Goal: Information Seeking & Learning: Learn about a topic

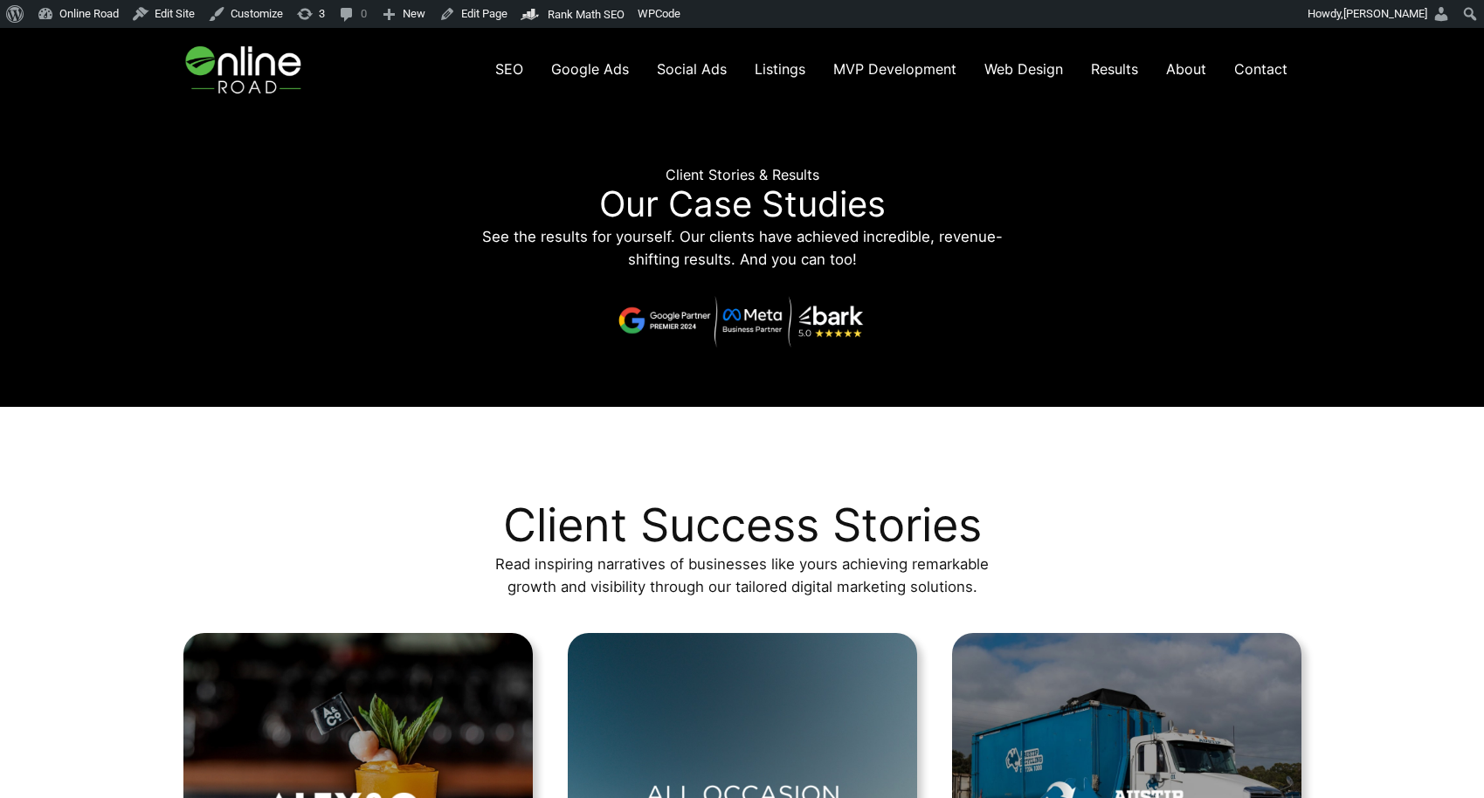
click at [262, 62] on img at bounding box center [245, 69] width 124 height 83
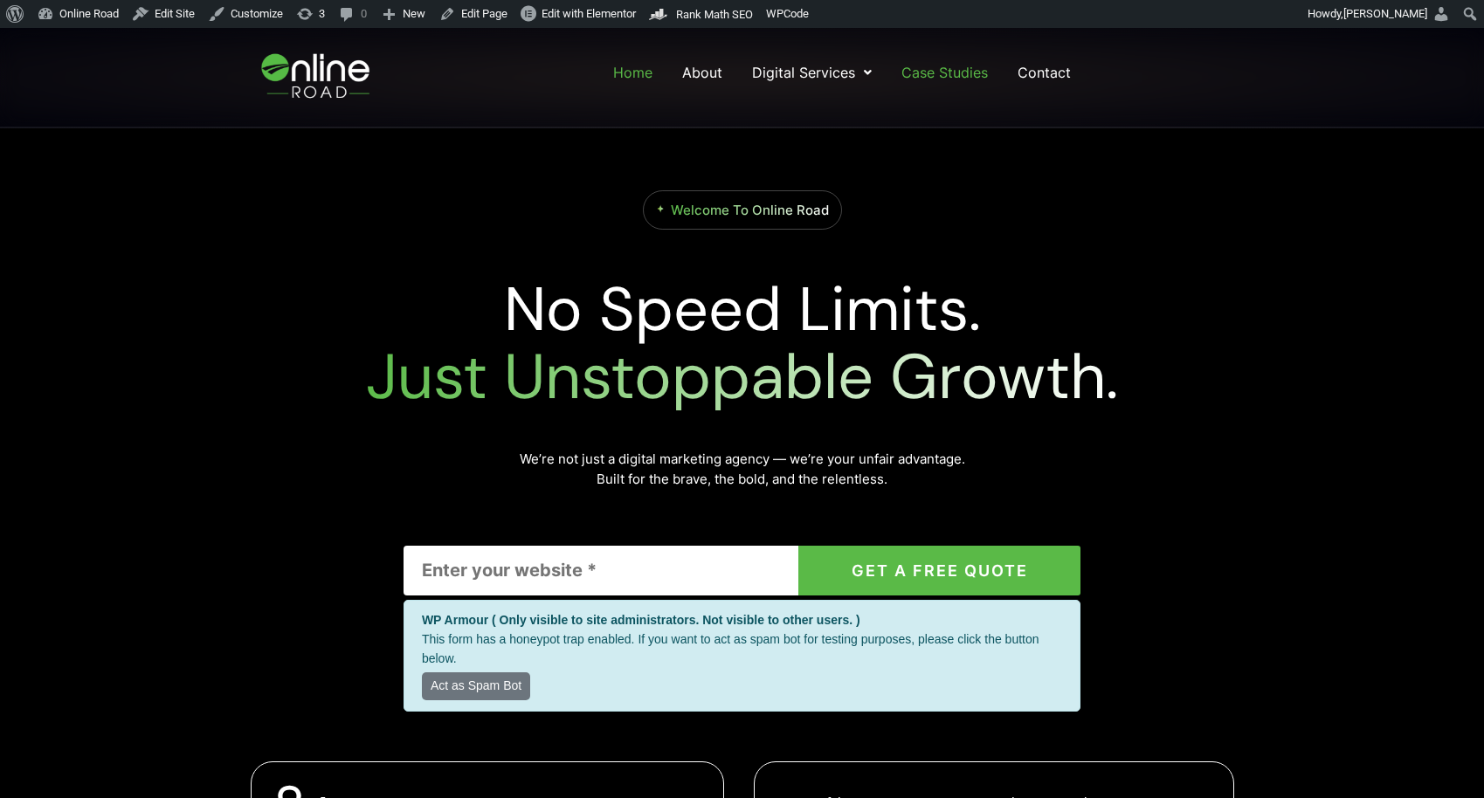
click at [946, 65] on link "Case Studies" at bounding box center [944, 72] width 90 height 31
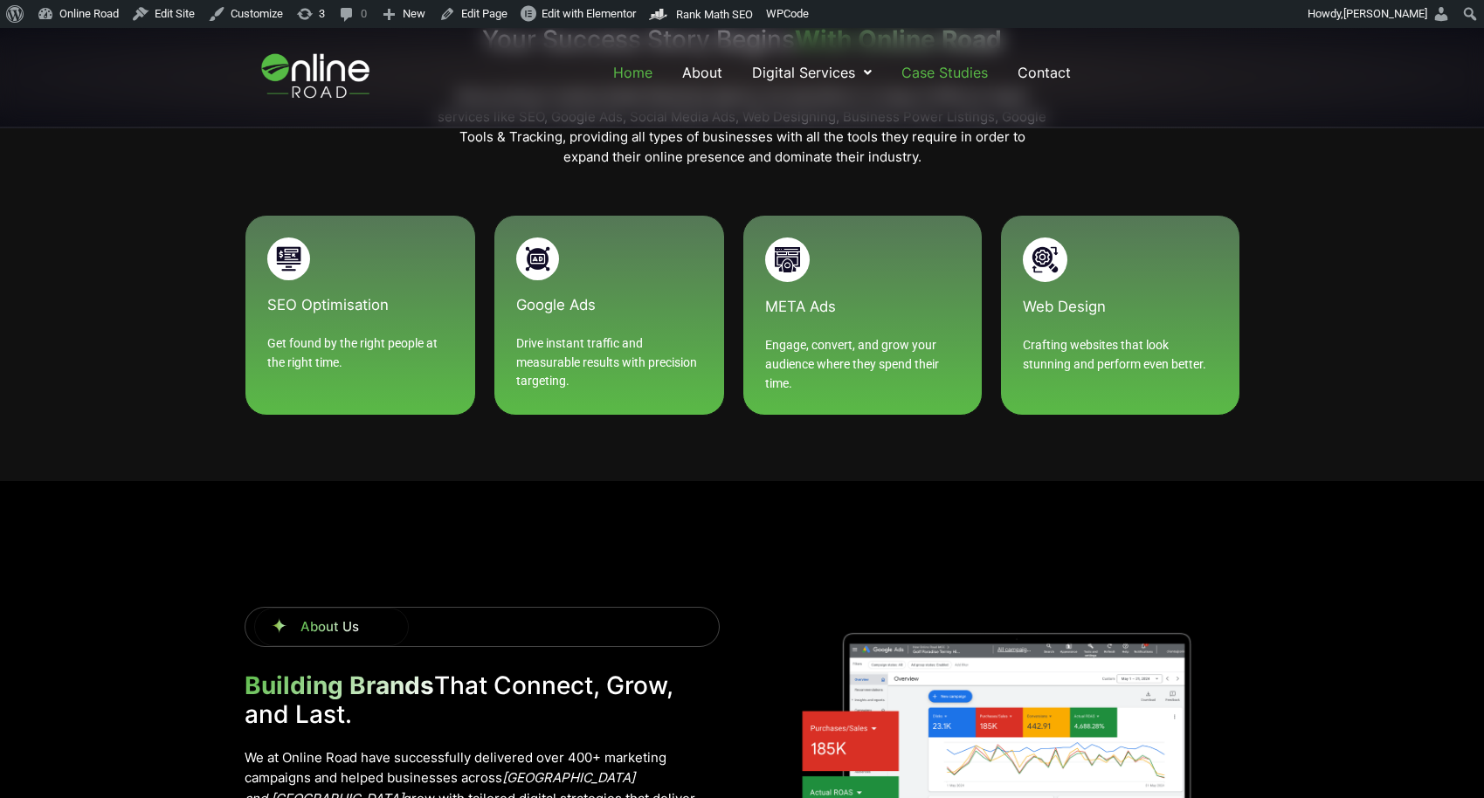
scroll to position [1976, 0]
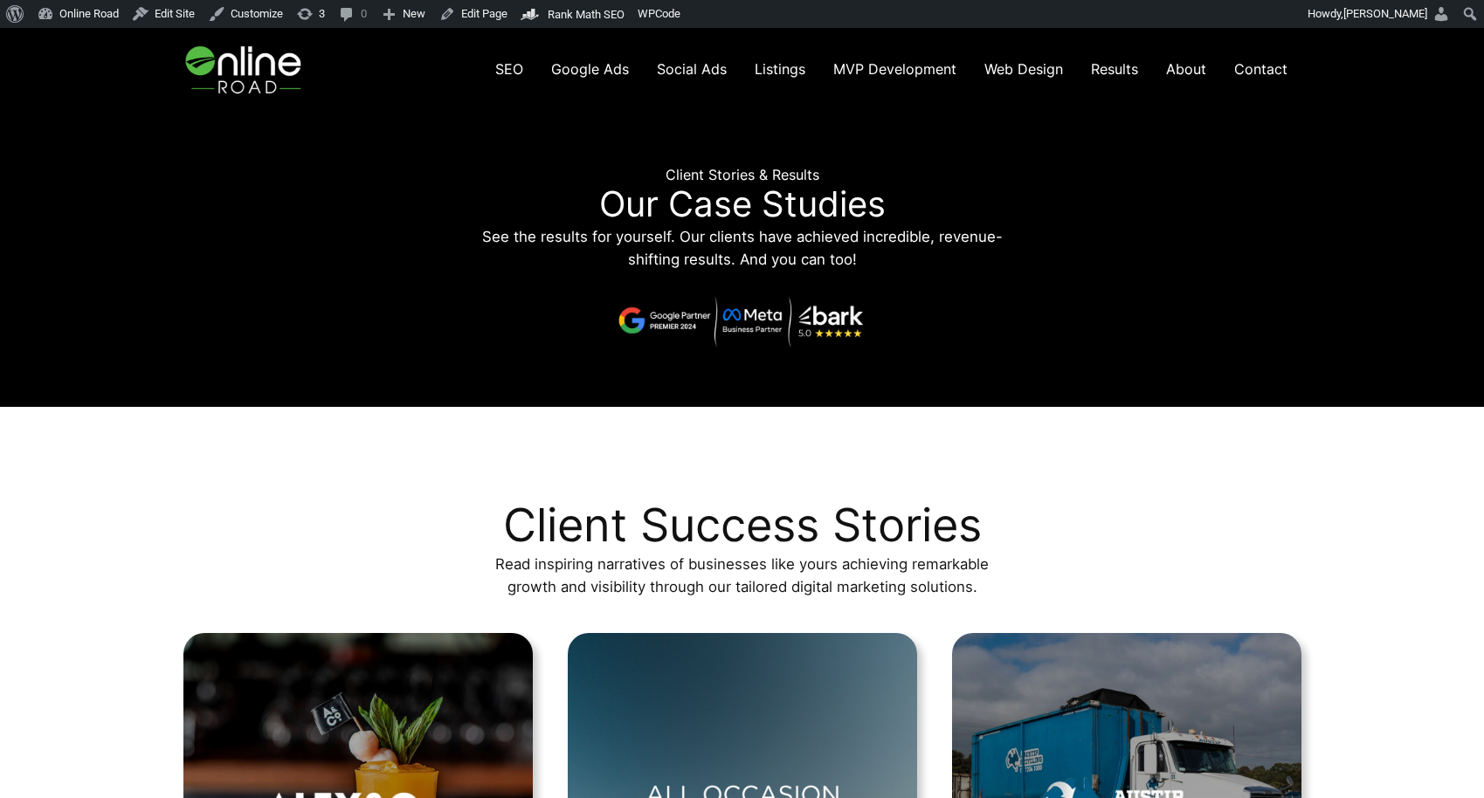
click at [233, 45] on img at bounding box center [245, 69] width 124 height 83
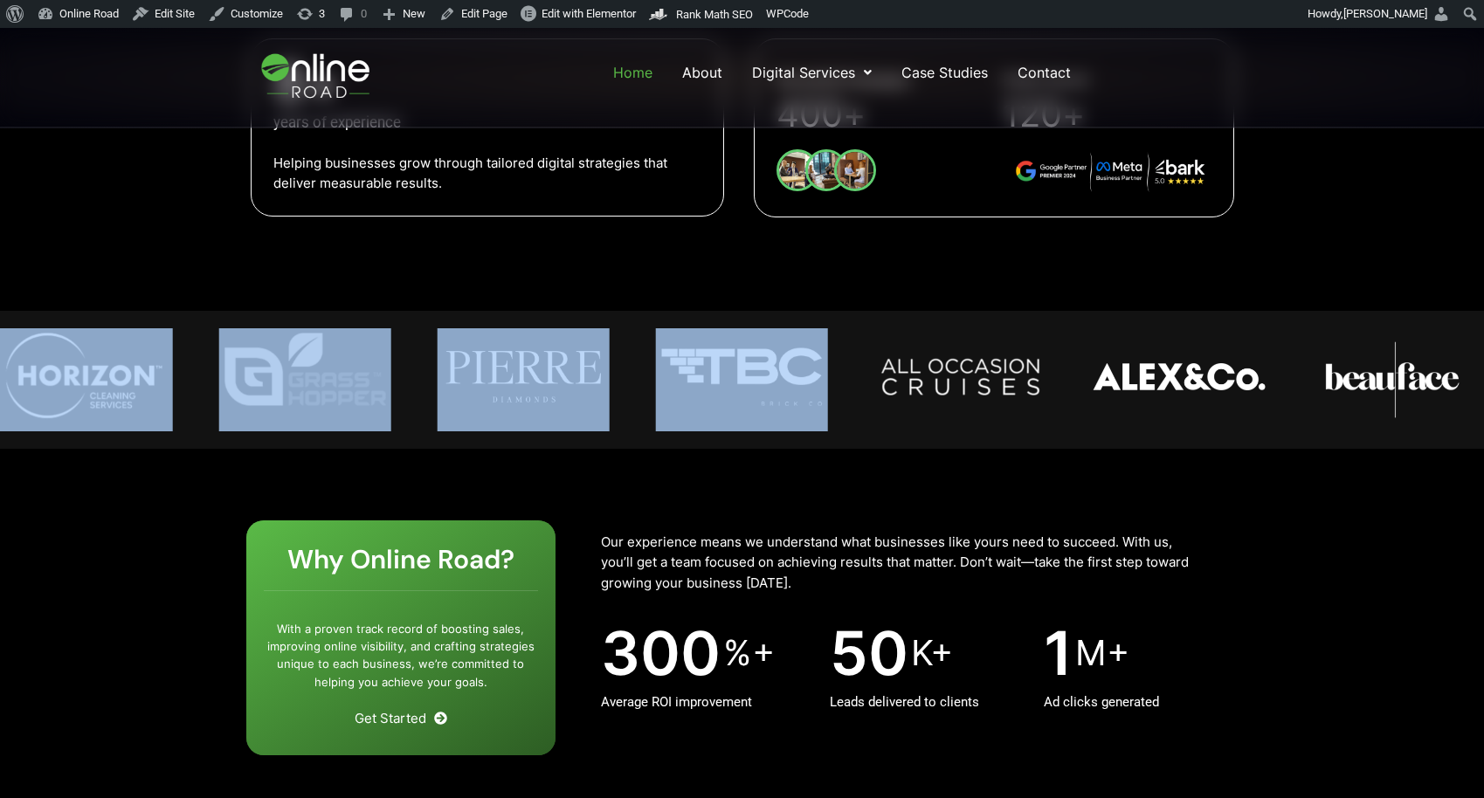
drag, startPoint x: 1295, startPoint y: 365, endPoint x: 729, endPoint y: 402, distance: 567.1
click at [729, 402] on div "Image Carousel" at bounding box center [742, 379] width 1484 height 103
click at [828, 383] on img "5 / 14" at bounding box center [742, 376] width 172 height 97
click at [936, 369] on img "6 / 14" at bounding box center [960, 376] width 172 height 97
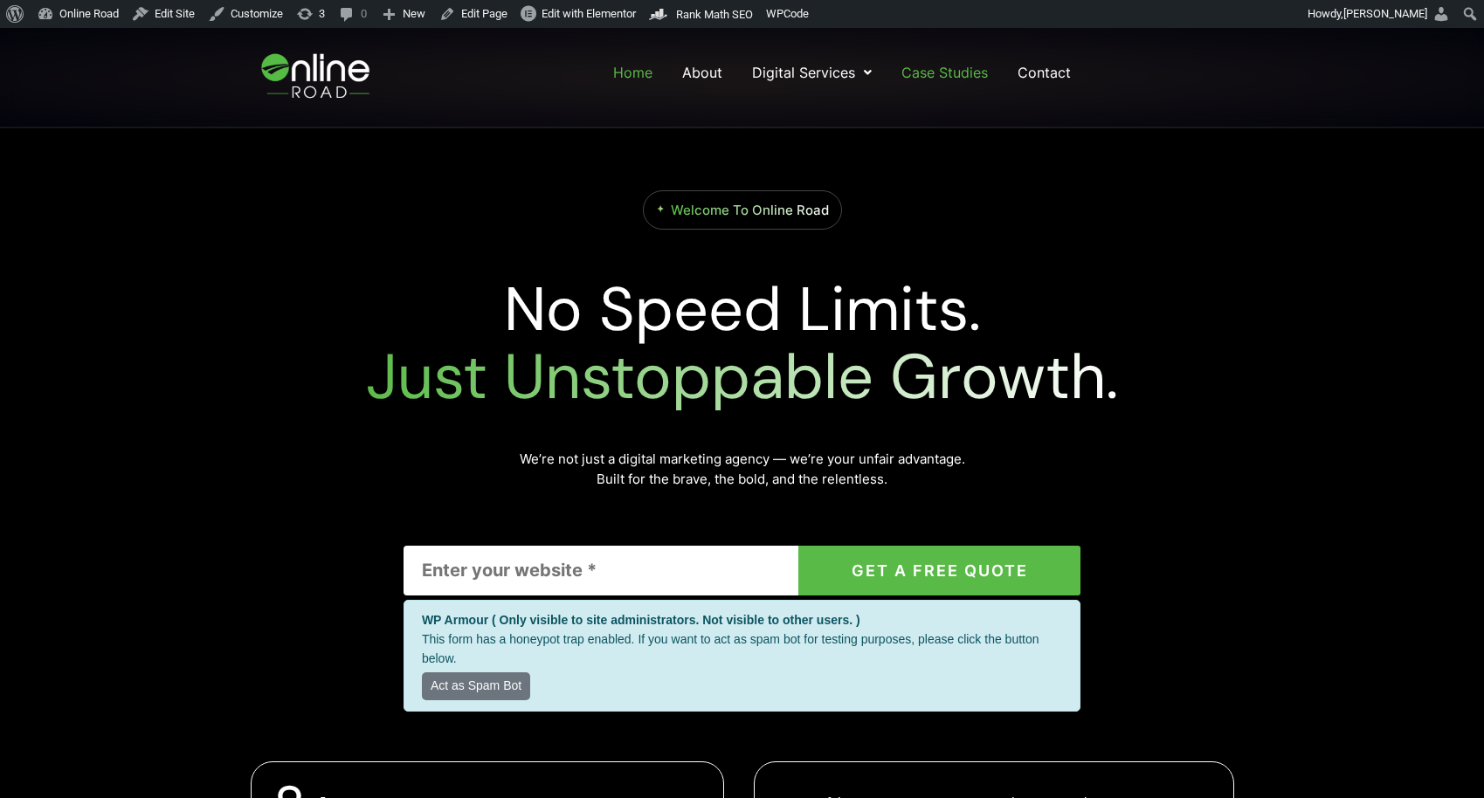
click at [931, 72] on link "Case Studies" at bounding box center [944, 72] width 90 height 31
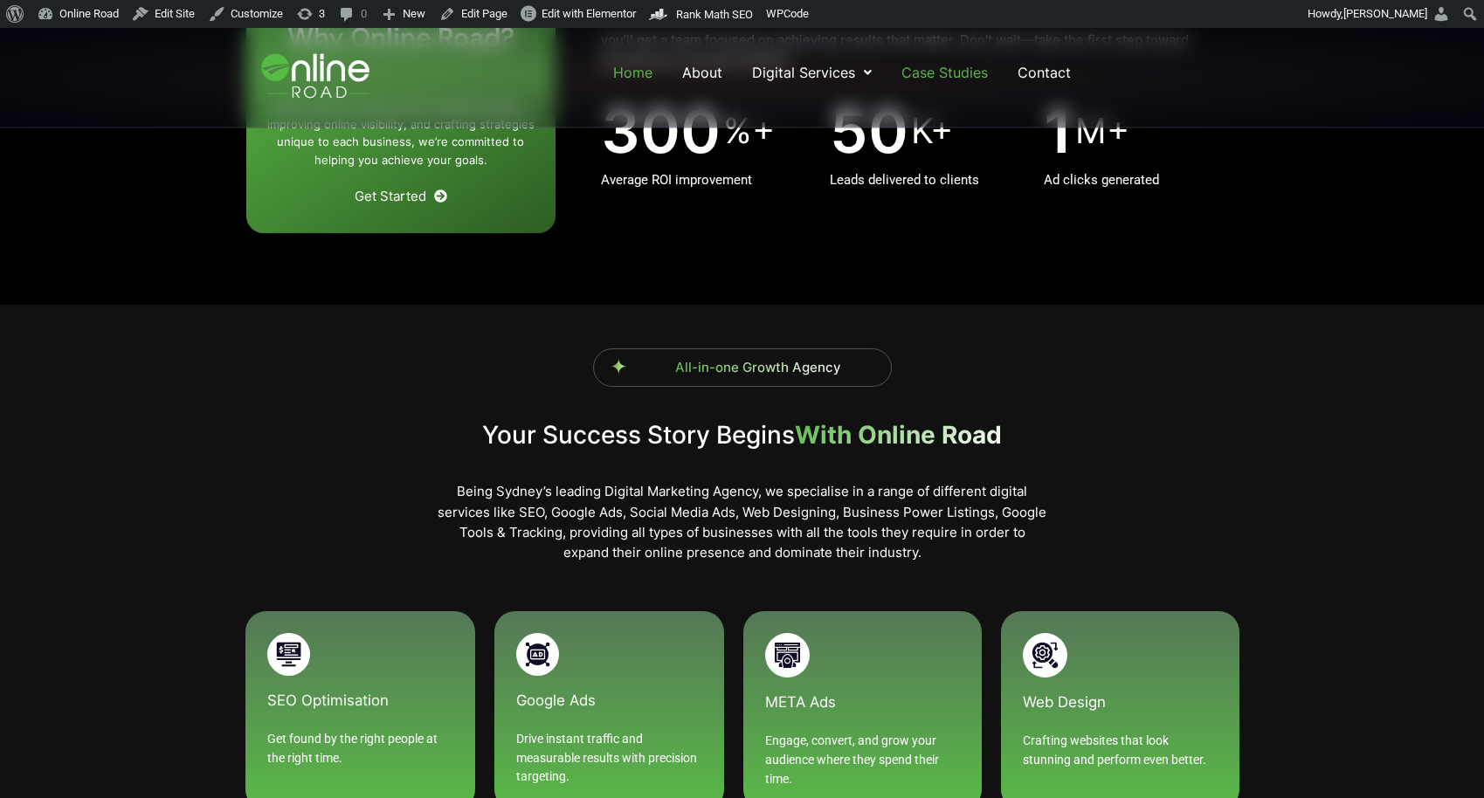
scroll to position [709, 0]
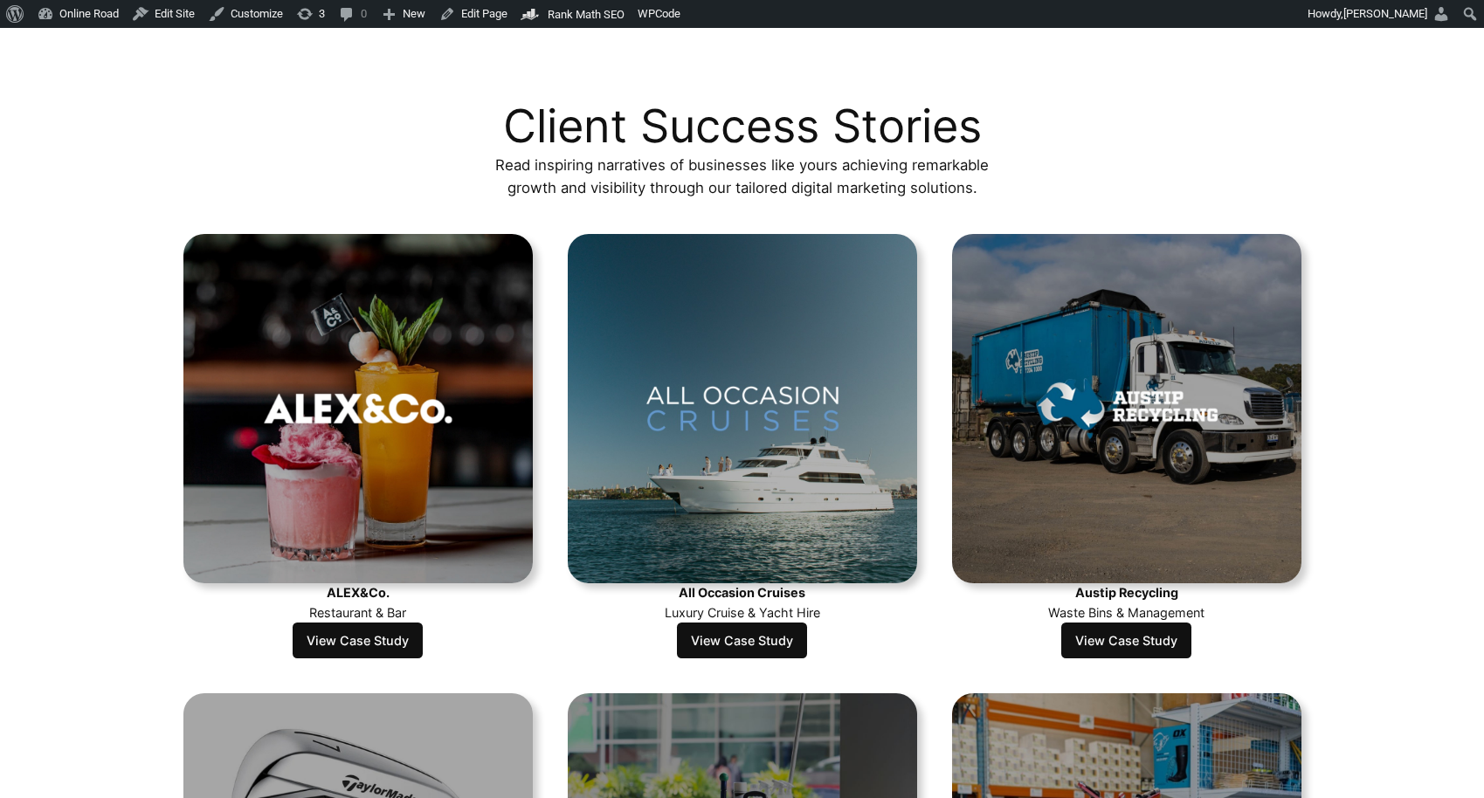
scroll to position [369, 0]
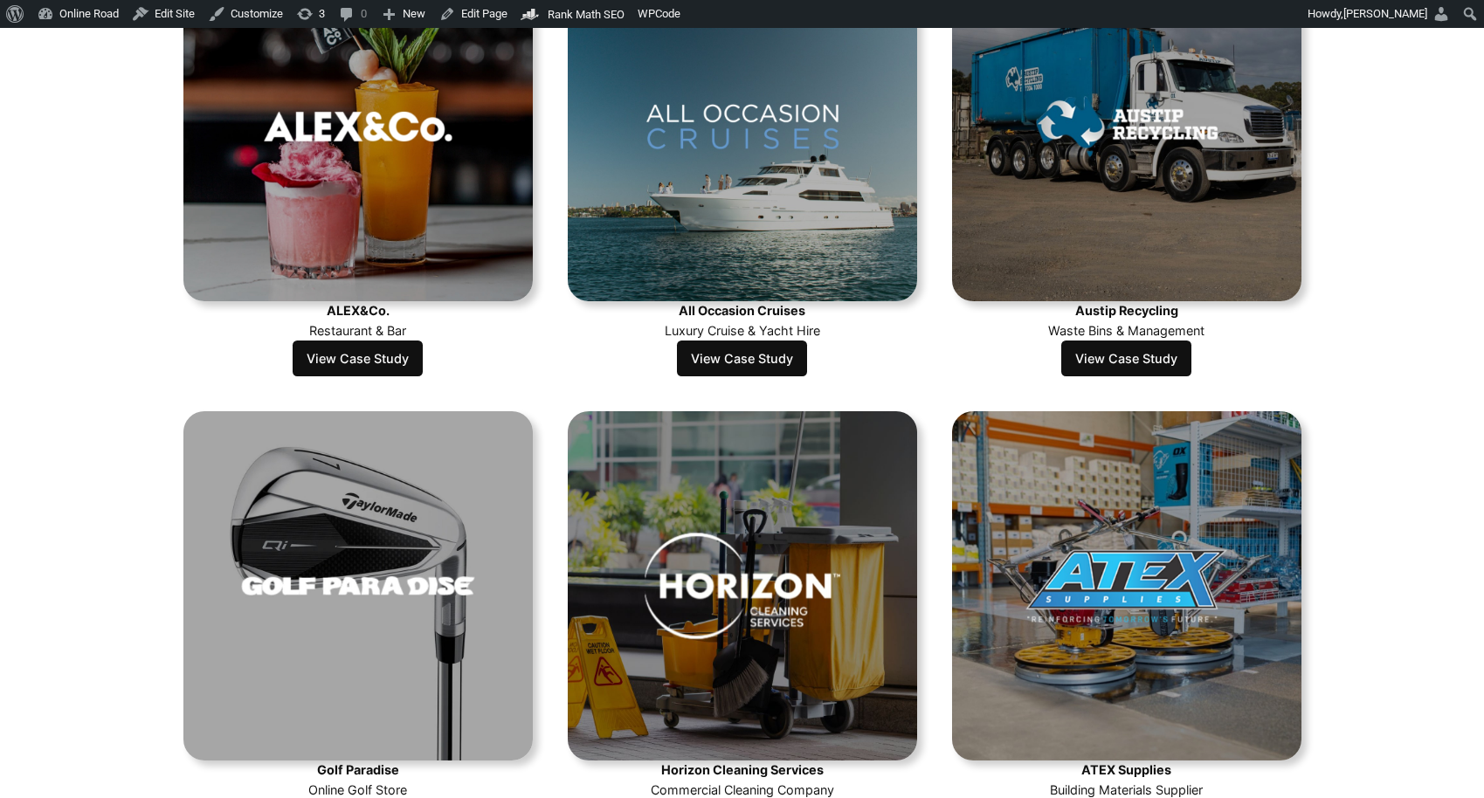
click at [1144, 351] on link "View Case Study" at bounding box center [1126, 359] width 130 height 37
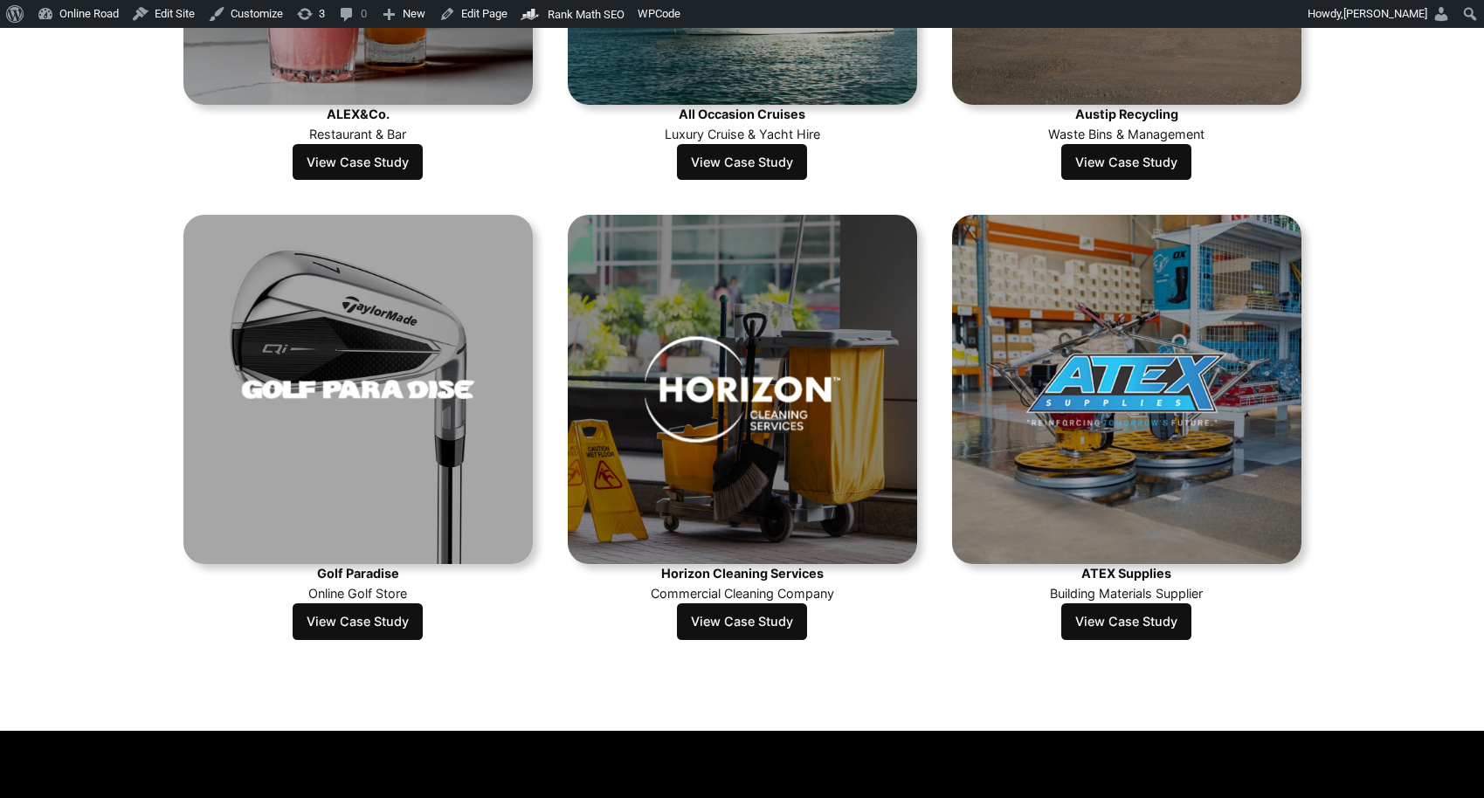
scroll to position [984, 0]
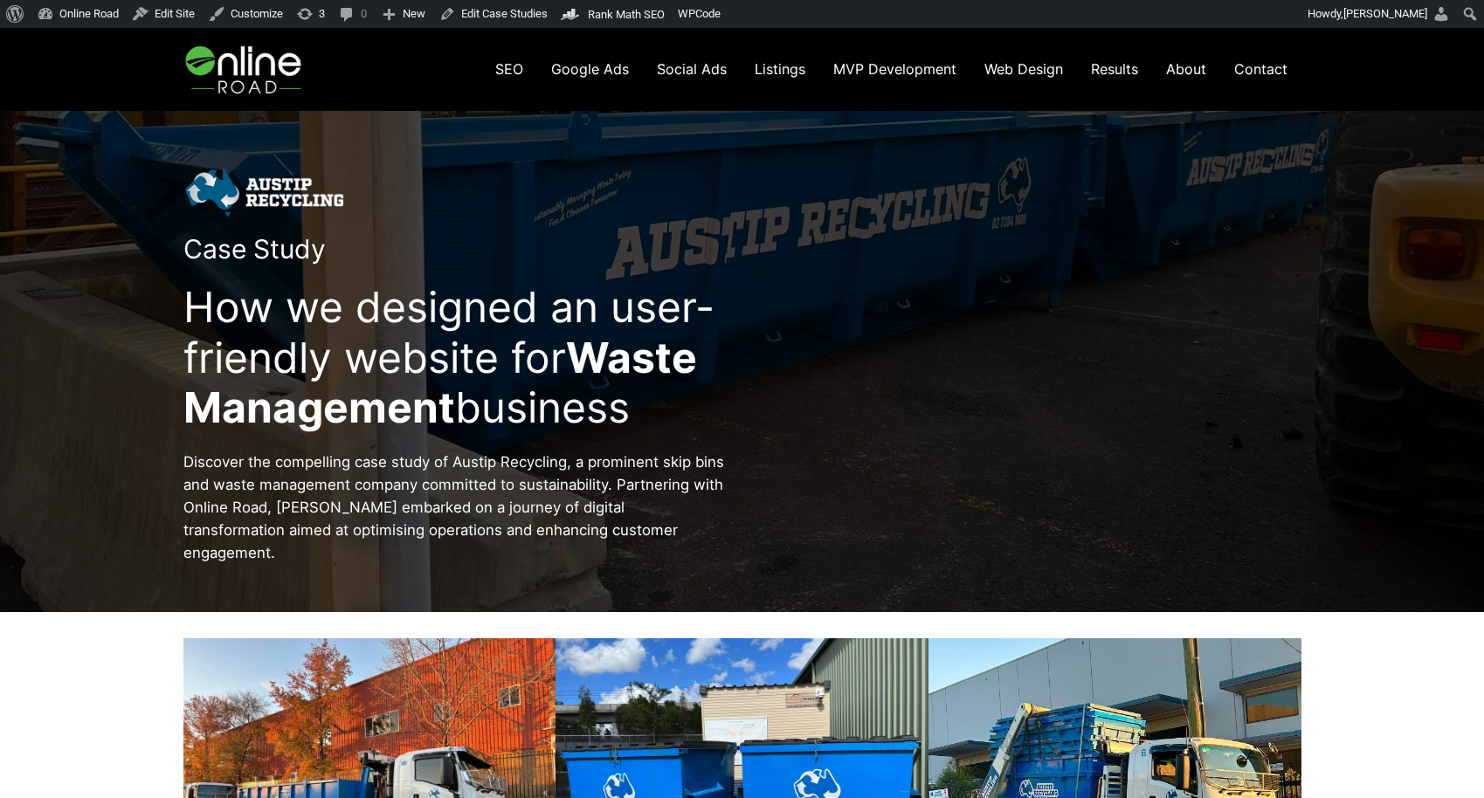
click at [1123, 72] on span "Results" at bounding box center [1114, 68] width 47 height 17
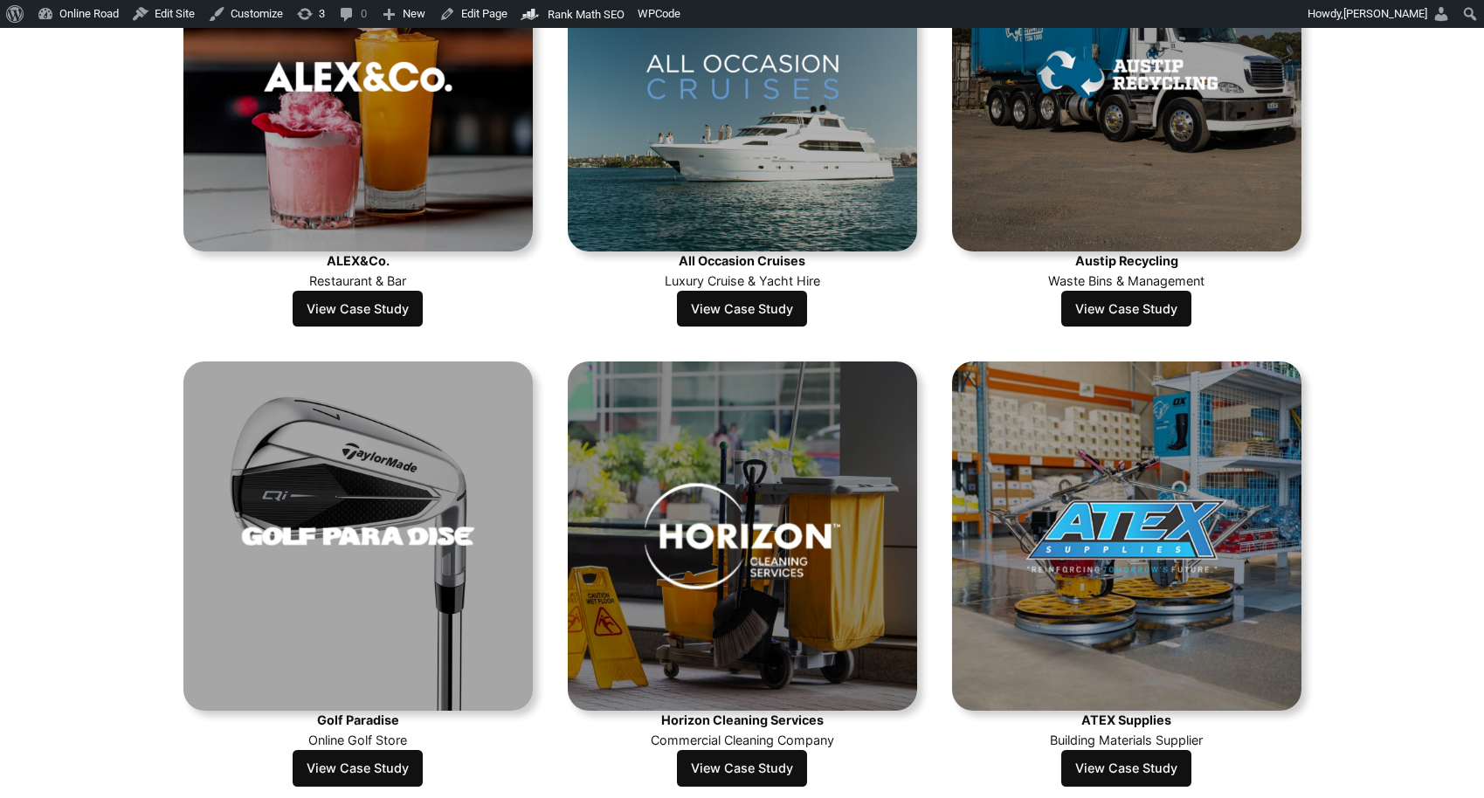
scroll to position [732, 0]
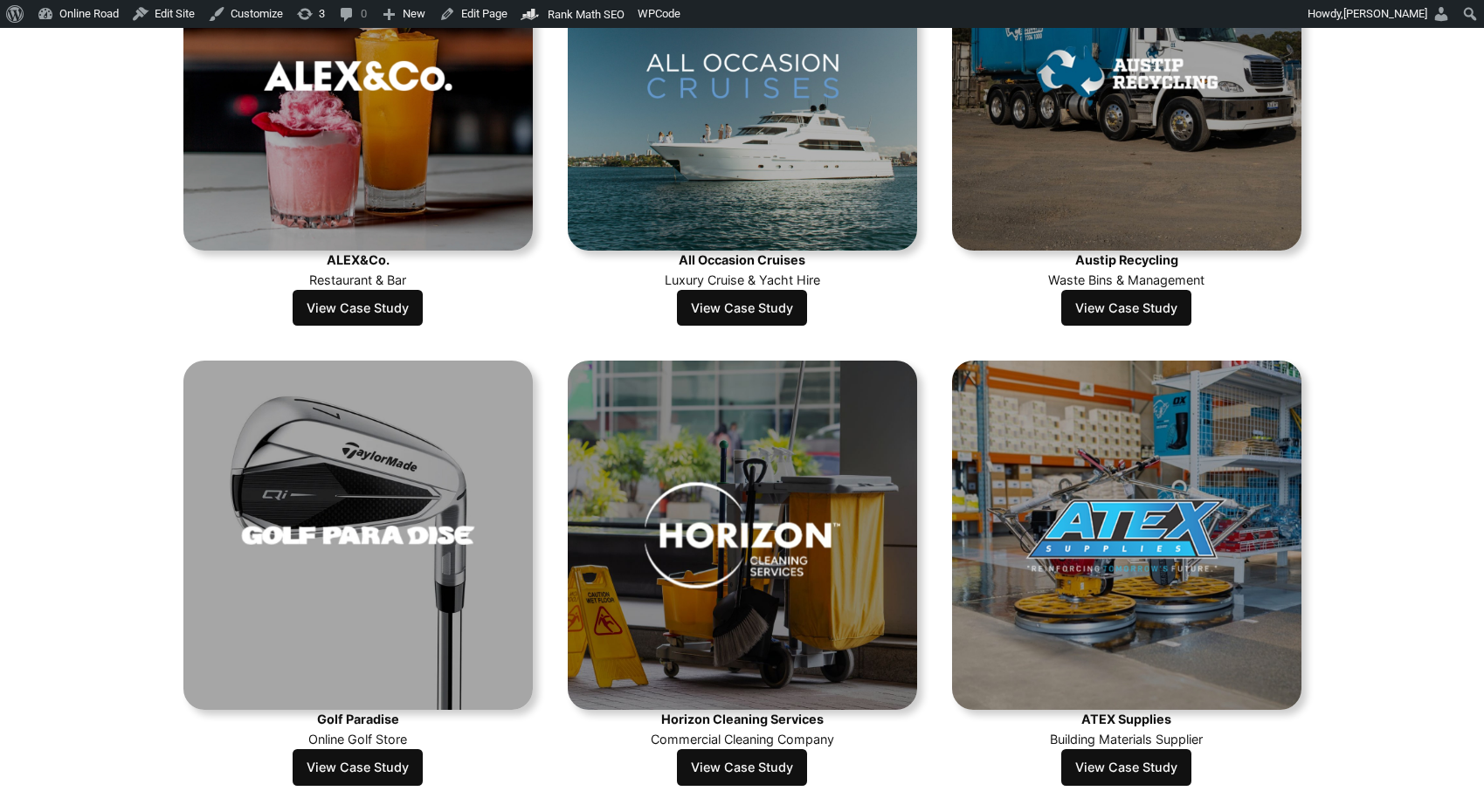
click at [762, 308] on link "View Case Study" at bounding box center [742, 308] width 130 height 37
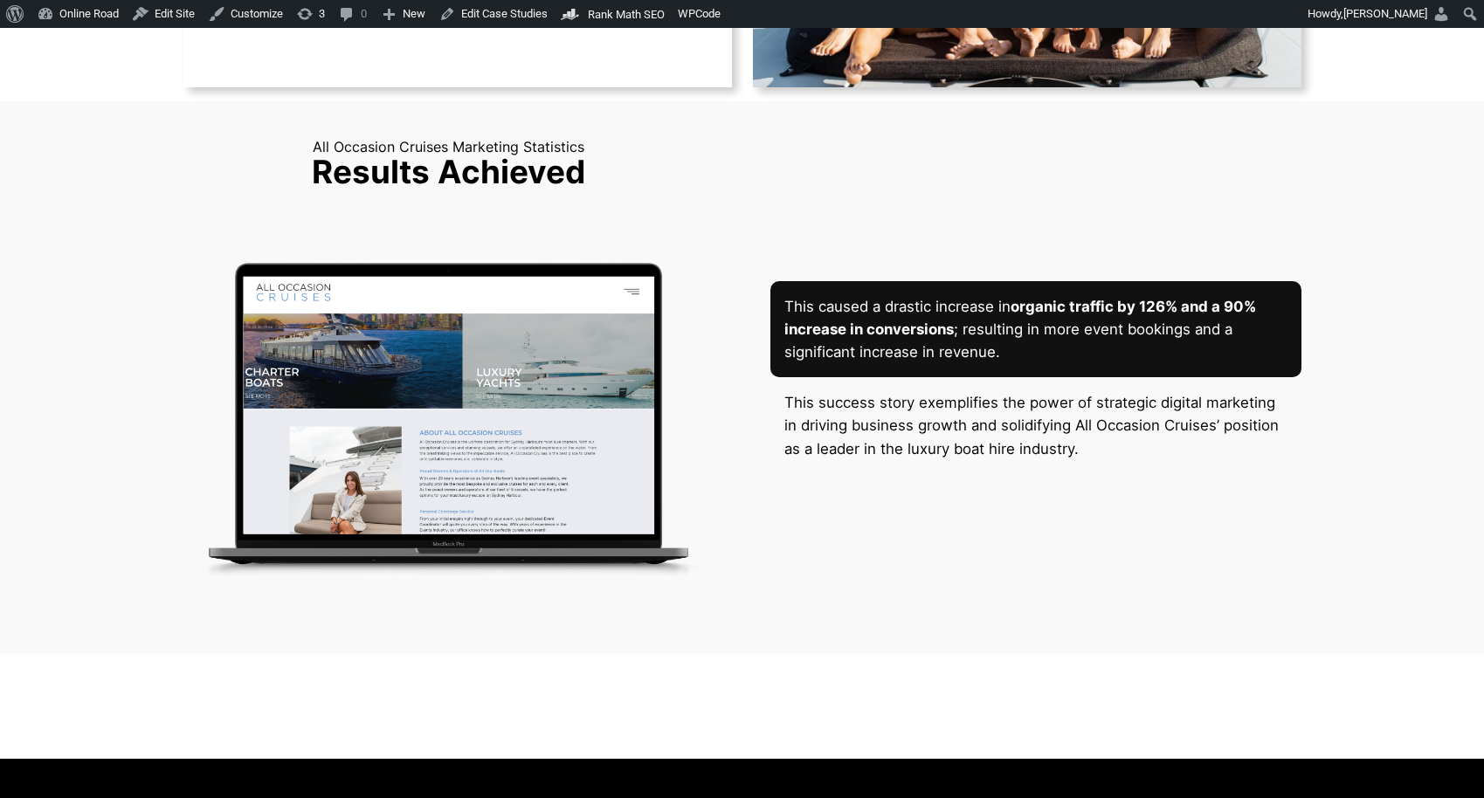
scroll to position [3681, 0]
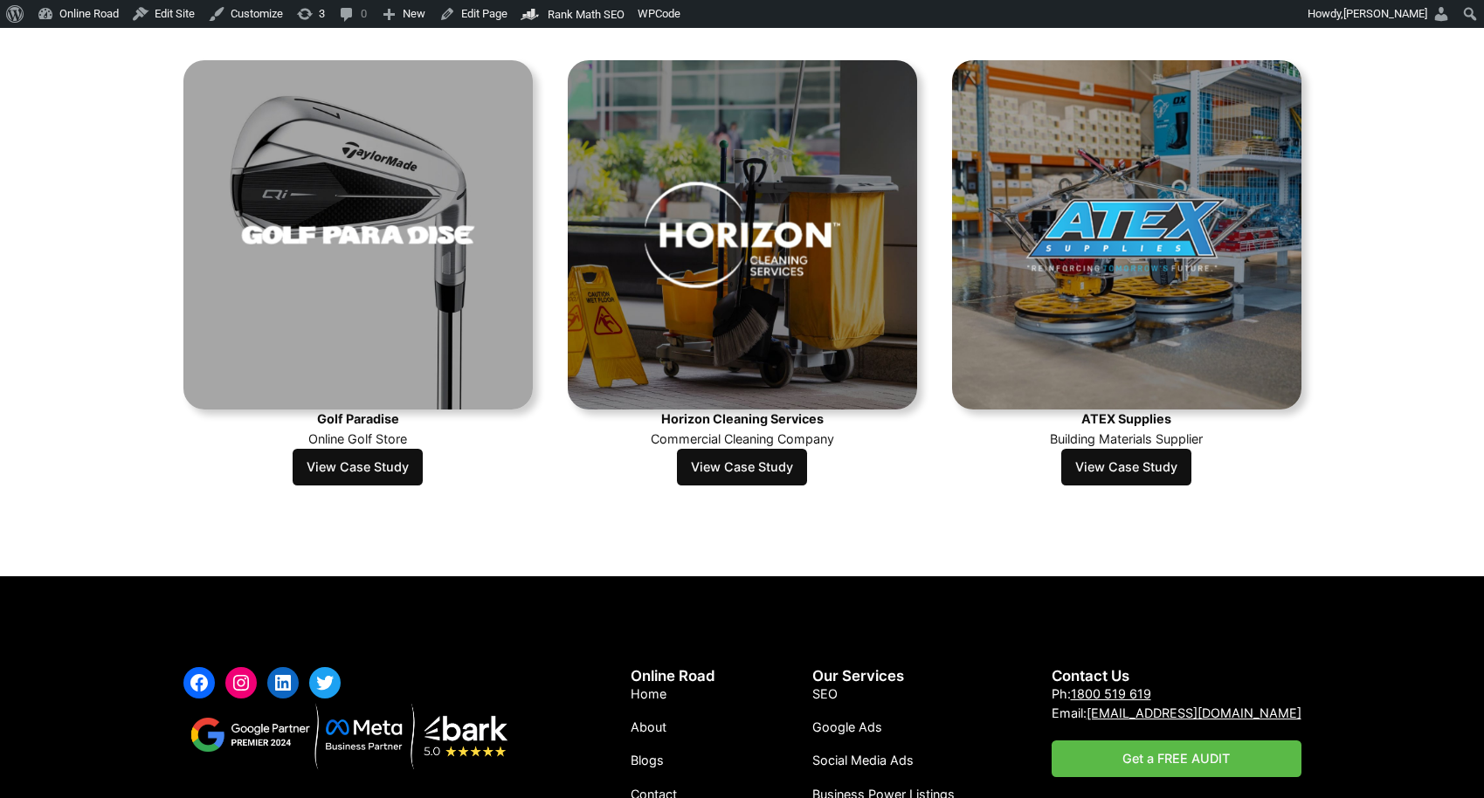
scroll to position [1035, 0]
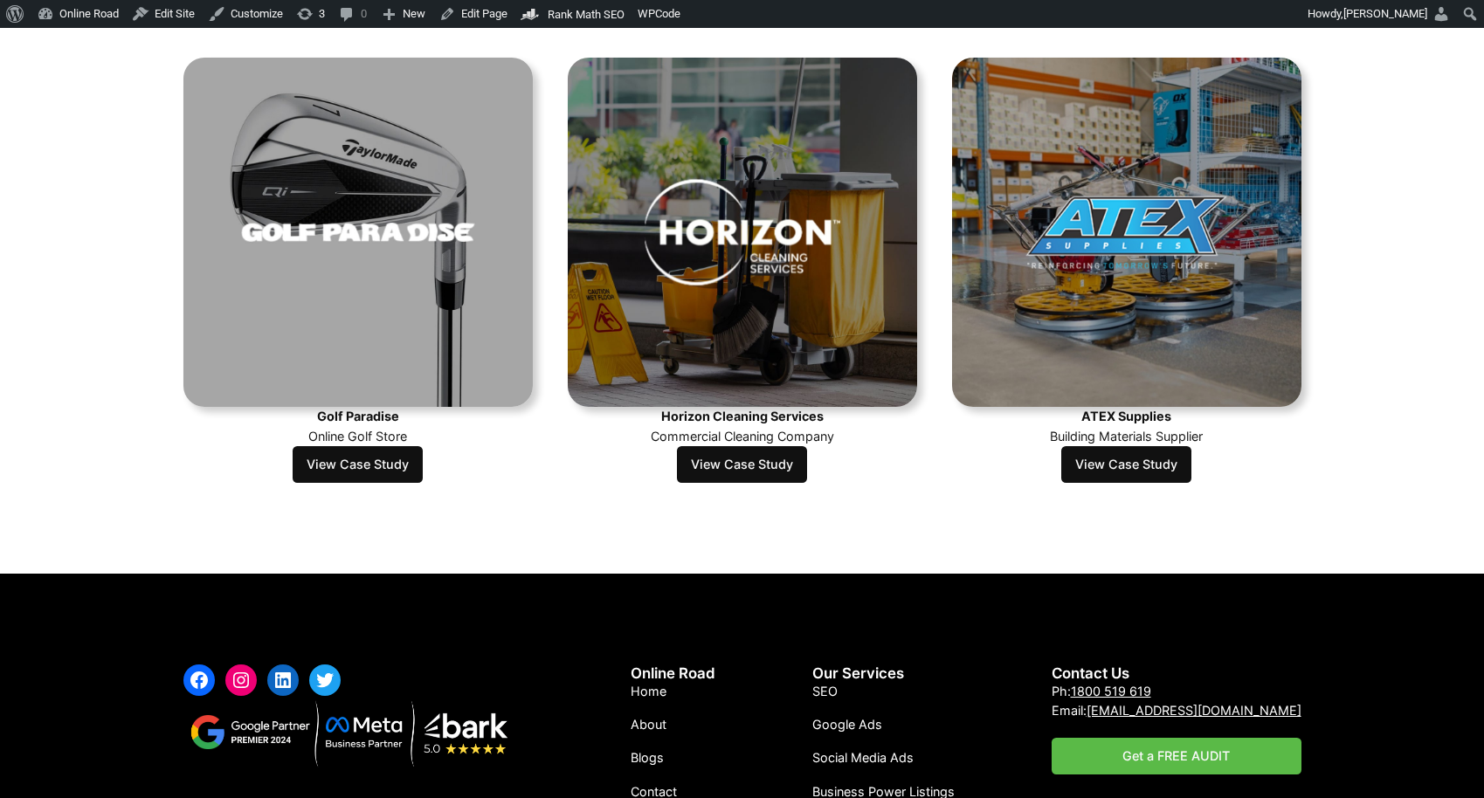
click at [1161, 466] on link "View Case Study" at bounding box center [1126, 464] width 130 height 37
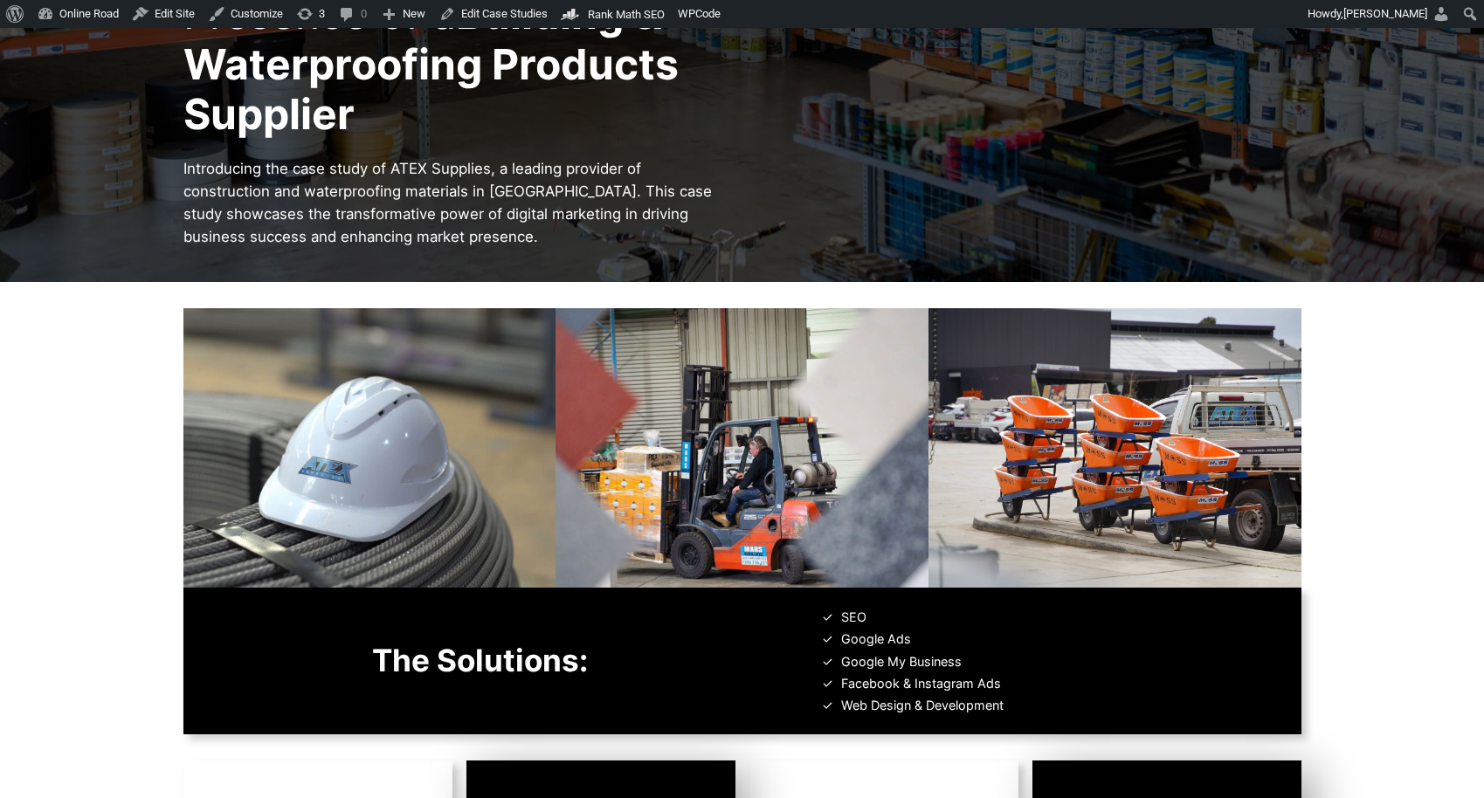
scroll to position [332, 0]
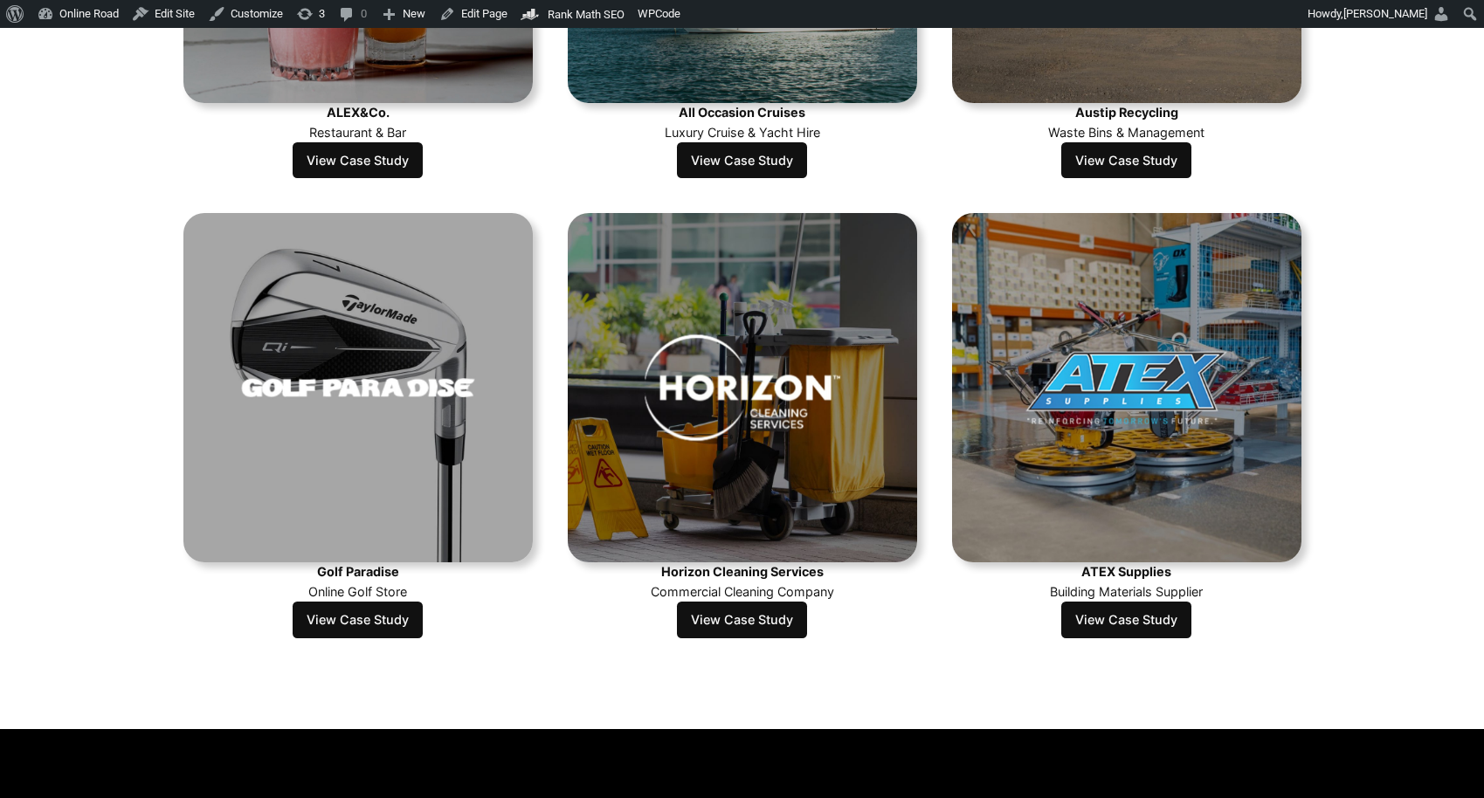
scroll to position [923, 0]
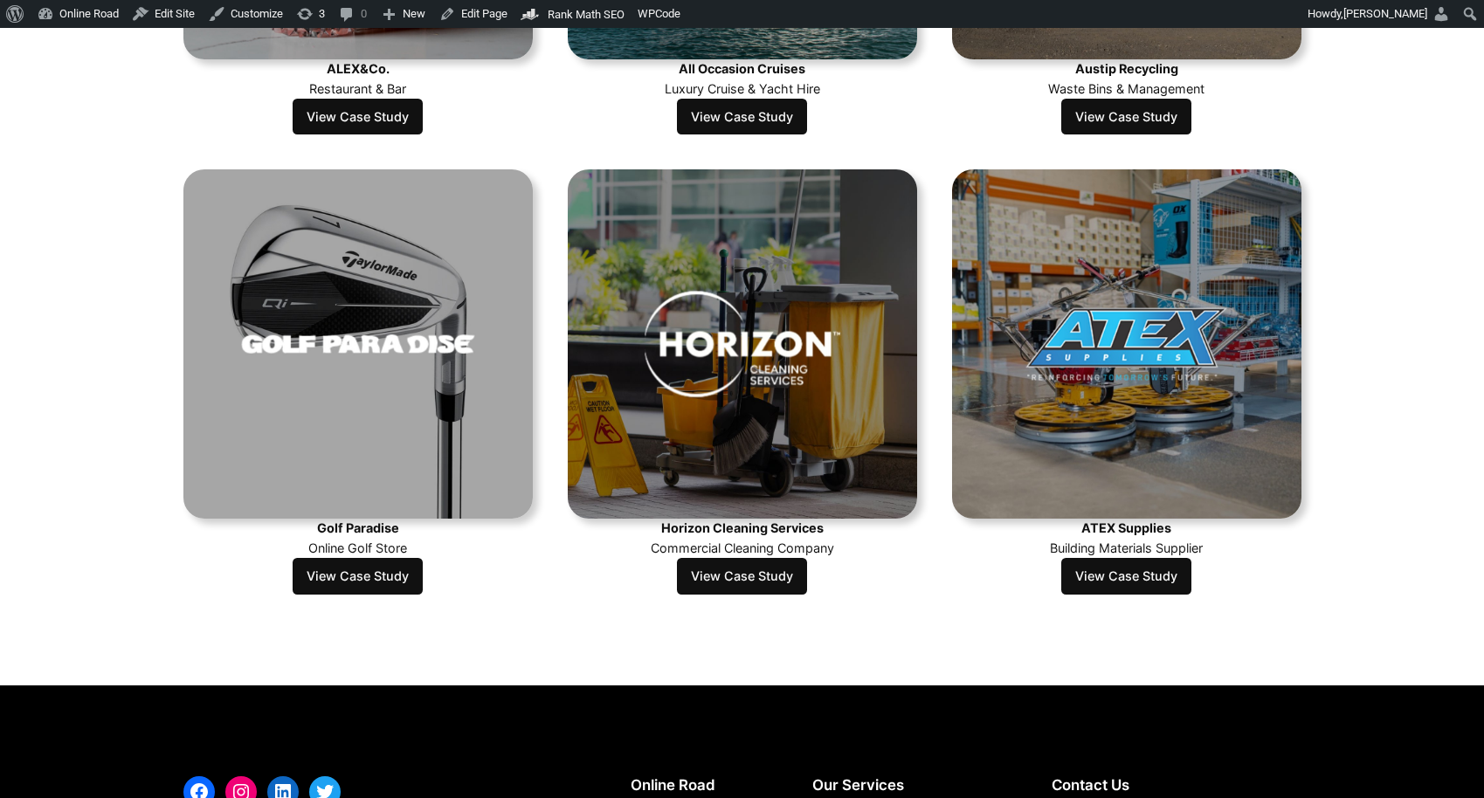
click at [771, 571] on link "View Case Study" at bounding box center [742, 576] width 130 height 37
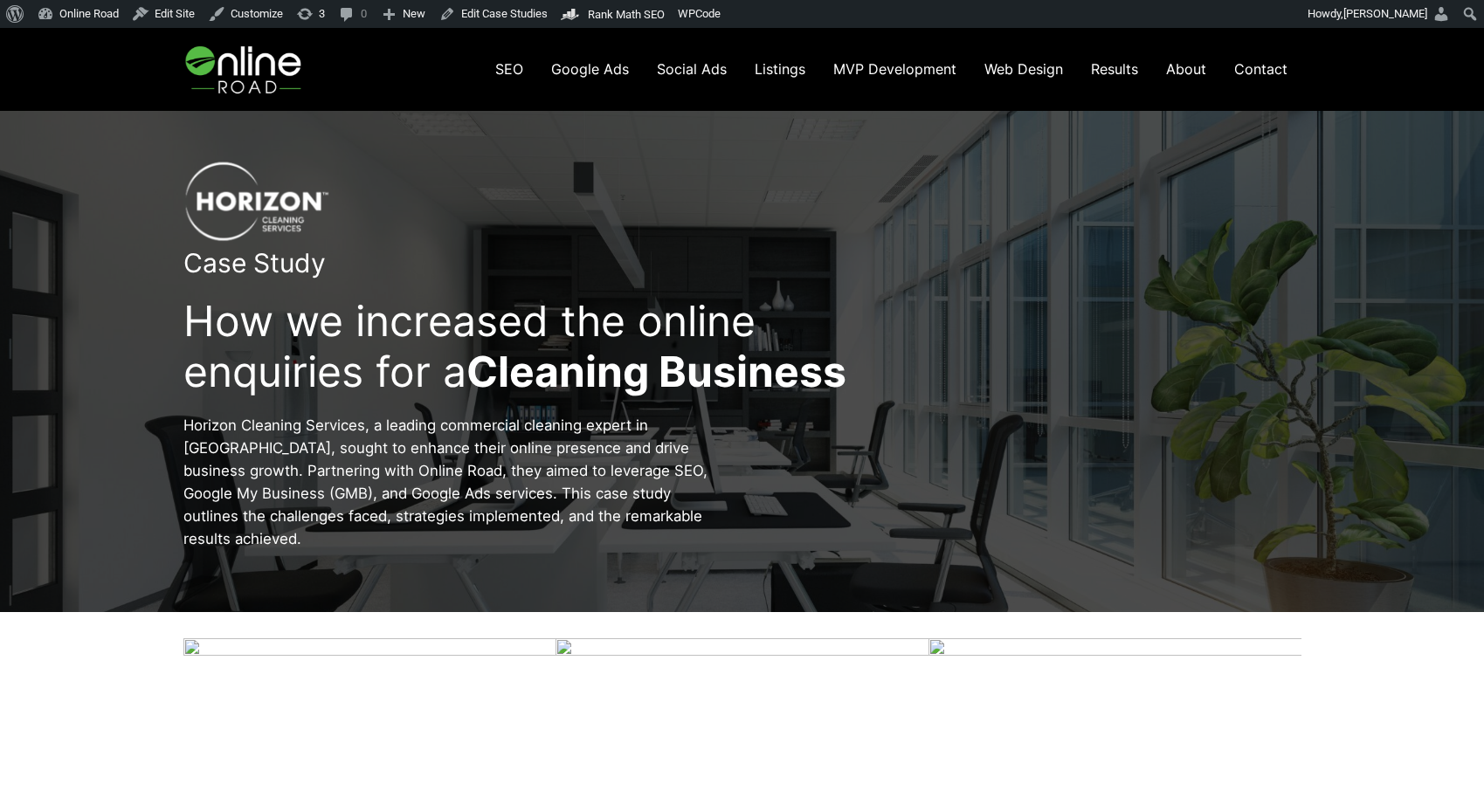
click at [285, 70] on img at bounding box center [245, 69] width 124 height 83
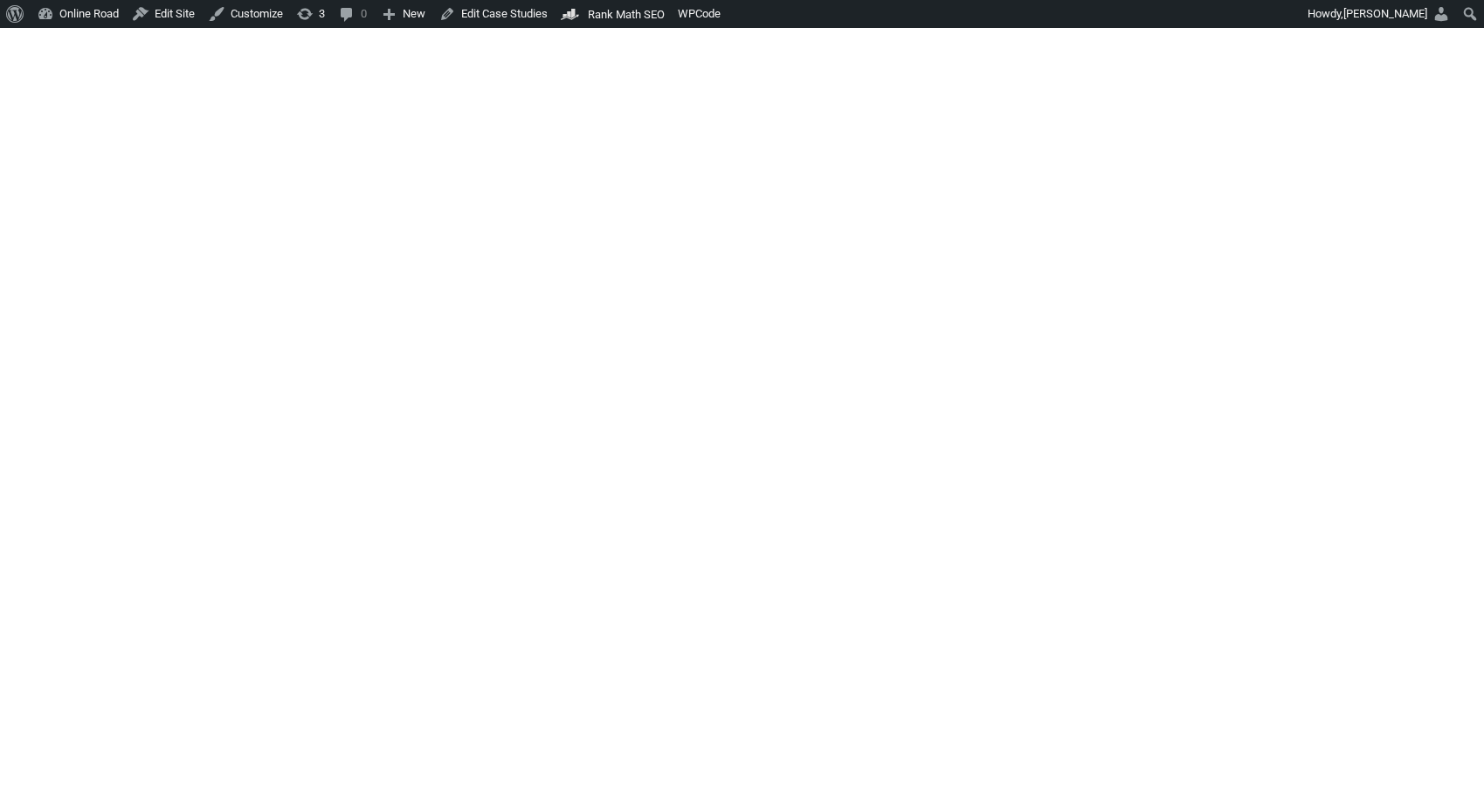
scroll to position [1402, 0]
